Goal: Information Seeking & Learning: Learn about a topic

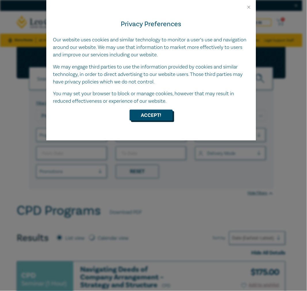
click at [158, 114] on button "Accept!" at bounding box center [151, 115] width 43 height 11
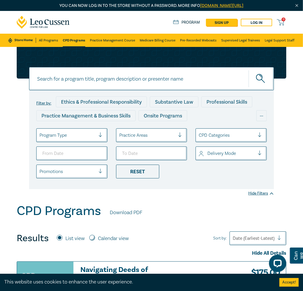
drag, startPoint x: 252, startPoint y: 9, endPoint x: 40, endPoint y: 160, distance: 259.9
click at [17, 175] on div "Filter by: Ethics & Professional Responsibility Substantive Law Professional Sk…" at bounding box center [151, 118] width 276 height 142
click at [76, 140] on div "Program Type" at bounding box center [68, 135] width 62 height 10
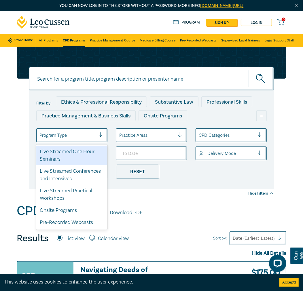
click at [131, 136] on div at bounding box center [147, 134] width 56 height 7
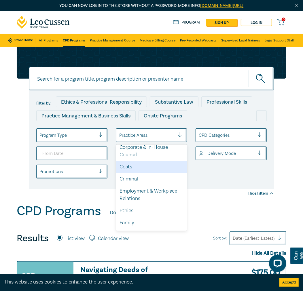
scroll to position [96, 0]
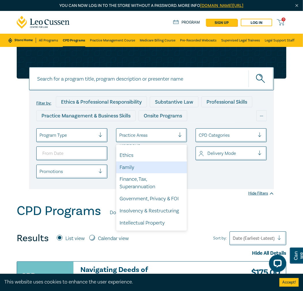
click at [139, 170] on div "Family" at bounding box center [151, 167] width 71 height 12
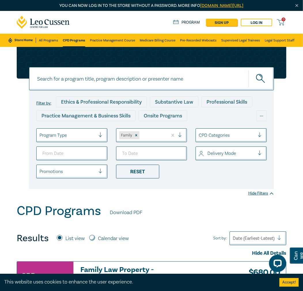
click at [237, 138] on div at bounding box center [226, 134] width 56 height 7
click at [233, 136] on div at bounding box center [226, 134] width 56 height 7
click at [74, 135] on div at bounding box center [67, 134] width 56 height 7
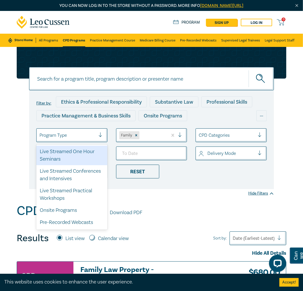
click at [173, 194] on div "Filter by: Ethics & Professional Responsibility Substantive Law Professional Sk…" at bounding box center [151, 125] width 303 height 156
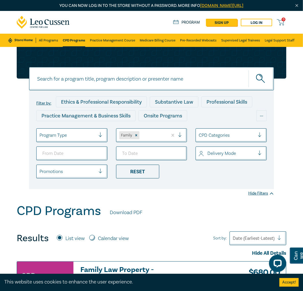
click at [210, 154] on div at bounding box center [226, 153] width 56 height 7
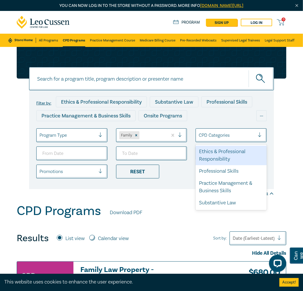
click at [214, 136] on div at bounding box center [226, 134] width 56 height 7
click at [214, 155] on div "Ethics & Professional Responsibility" at bounding box center [230, 156] width 71 height 20
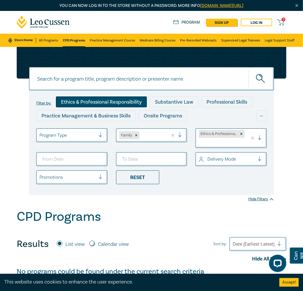
click at [230, 146] on div at bounding box center [221, 142] width 46 height 7
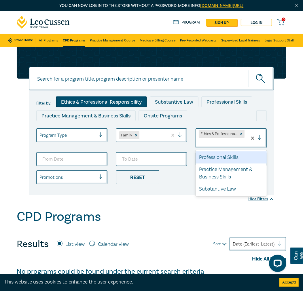
click at [231, 143] on div at bounding box center [221, 142] width 46 height 7
click at [259, 138] on div at bounding box center [261, 138] width 9 height 6
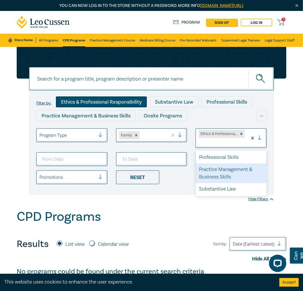
click at [234, 175] on div "Practice Management & Business Skills" at bounding box center [230, 173] width 71 height 20
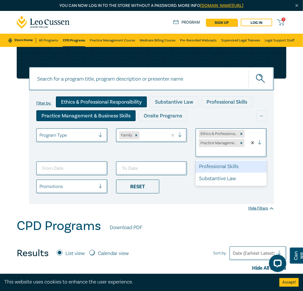
drag, startPoint x: 260, startPoint y: 142, endPoint x: 244, endPoint y: 167, distance: 29.6
click at [260, 142] on div at bounding box center [261, 143] width 9 height 6
click at [235, 171] on div "Professional Skills" at bounding box center [230, 166] width 71 height 12
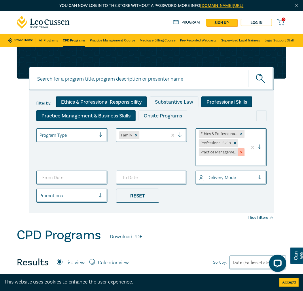
click at [240, 152] on icon "Remove Practice Management & Business Skills" at bounding box center [241, 152] width 4 height 4
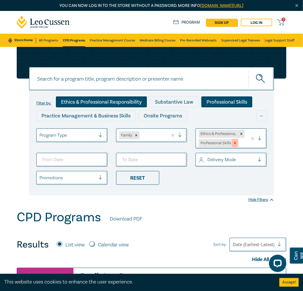
click at [234, 144] on icon "Remove Professional Skills" at bounding box center [235, 143] width 4 height 4
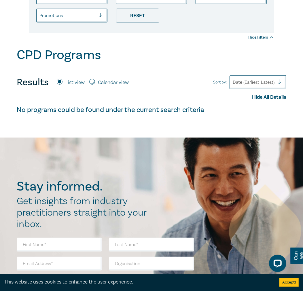
scroll to position [64, 0]
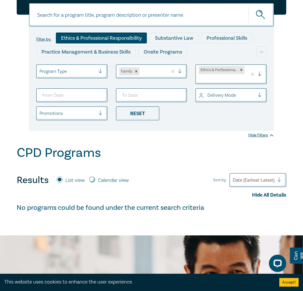
click at [227, 75] on div "Ethics & Professional Responsibility" at bounding box center [221, 74] width 51 height 19
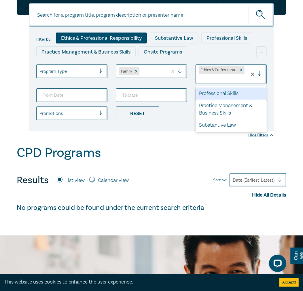
click at [142, 68] on div at bounding box center [152, 71] width 24 height 7
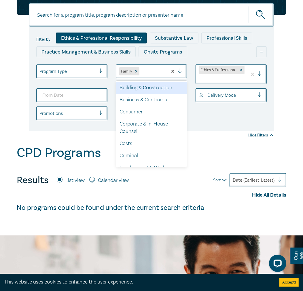
click at [235, 69] on div "Ethics & Professional Responsibility" at bounding box center [217, 70] width 39 height 8
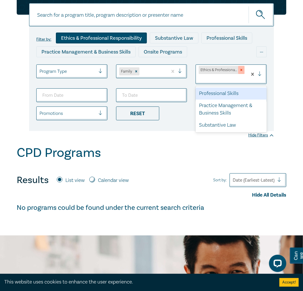
click at [241, 69] on icon "Remove Ethics & Professional Responsibility" at bounding box center [241, 70] width 4 height 4
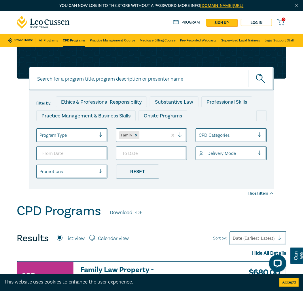
click at [212, 137] on div at bounding box center [226, 134] width 56 height 7
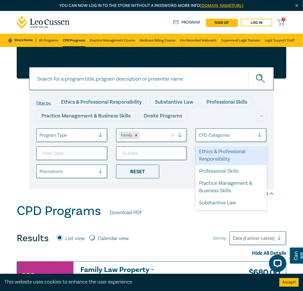
click at [210, 154] on div "Ethics & Professional Responsibility" at bounding box center [230, 156] width 71 height 20
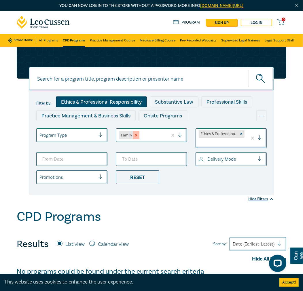
click at [138, 136] on div "Remove Family" at bounding box center [136, 135] width 6 height 8
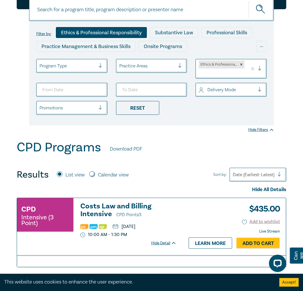
scroll to position [128, 0]
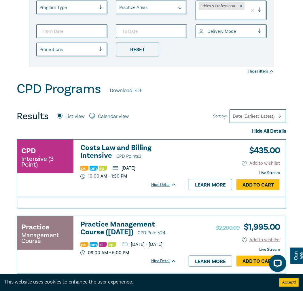
click at [162, 185] on div "Hide Detail" at bounding box center [167, 185] width 32 height 6
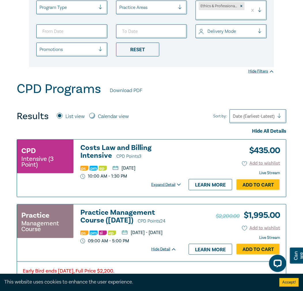
click at [162, 182] on div "Expand Detail" at bounding box center [167, 185] width 32 height 6
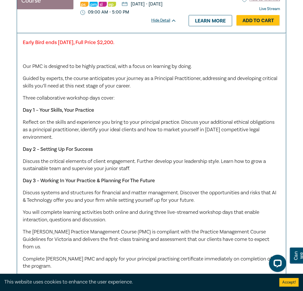
scroll to position [1023, 0]
